Goal: Transaction & Acquisition: Purchase product/service

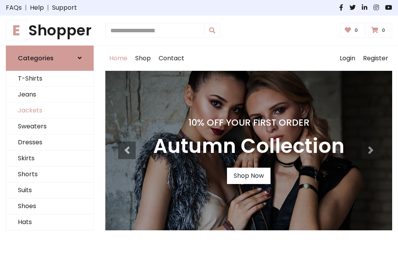
click at [50, 110] on link "Jackets" at bounding box center [49, 111] width 87 height 16
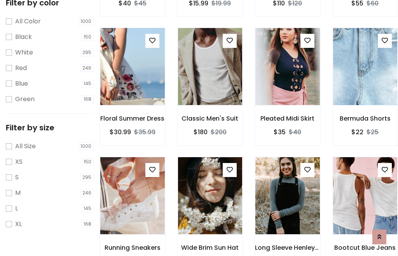
scroll to position [72, 0]
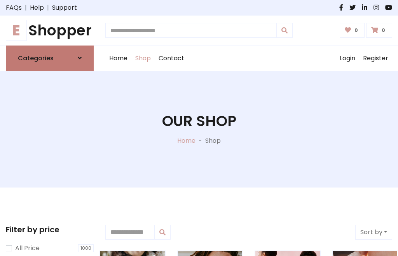
click at [50, 58] on h6 "Categories" at bounding box center [36, 57] width 36 height 7
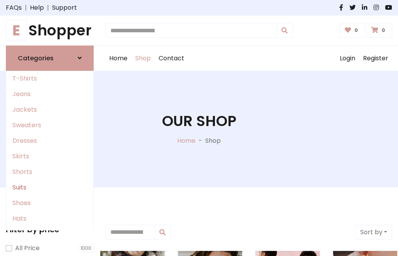
click at [50, 187] on link "Suits" at bounding box center [49, 187] width 87 height 16
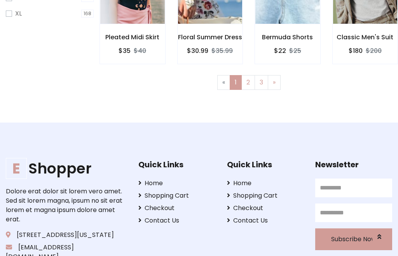
scroll to position [329, 0]
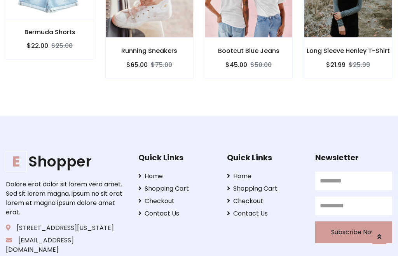
scroll to position [726, 0]
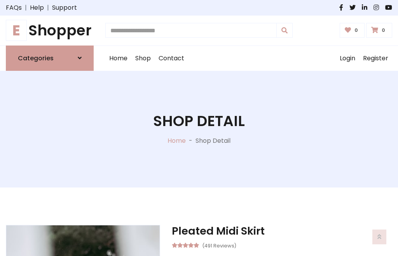
scroll to position [725, 0]
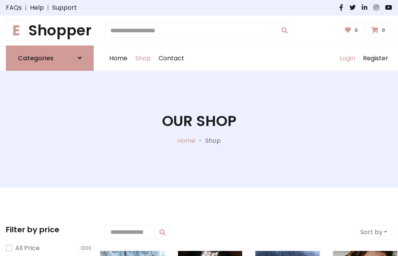
click at [347, 58] on link "Login" at bounding box center [347, 58] width 23 height 25
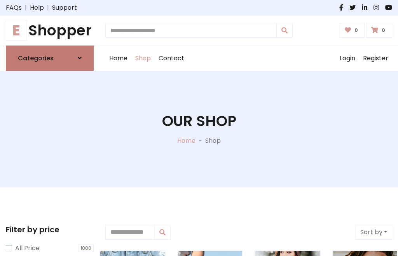
click at [80, 58] on icon at bounding box center [80, 58] width 4 height 6
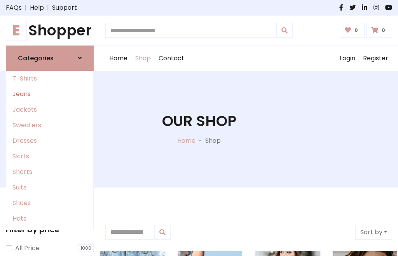
click at [50, 94] on link "Jeans" at bounding box center [49, 94] width 87 height 16
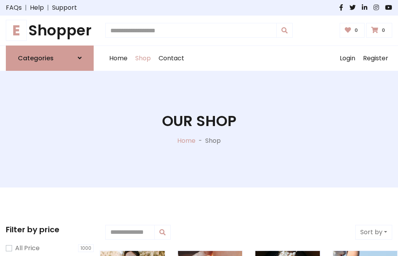
scroll to position [39, 0]
